Goal: Check status

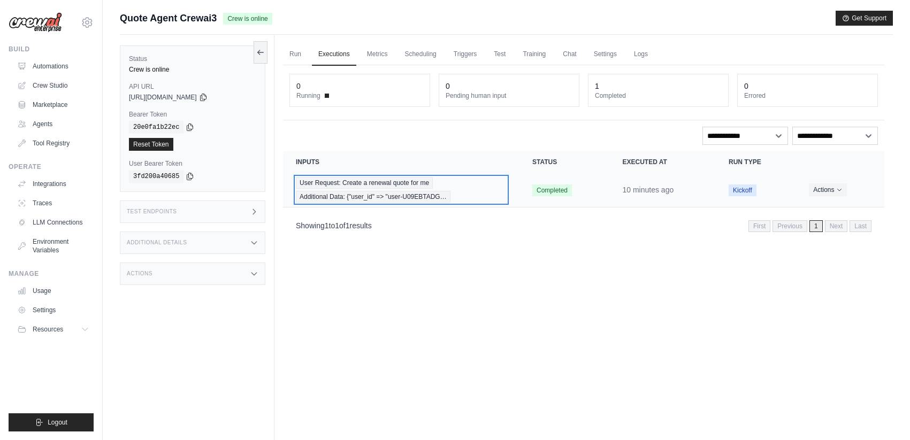
click at [469, 187] on div "User Request: Create a renewal quote for me Additional Data: {"user_id" => "use…" at bounding box center [401, 190] width 211 height 26
